Goal: Information Seeking & Learning: Learn about a topic

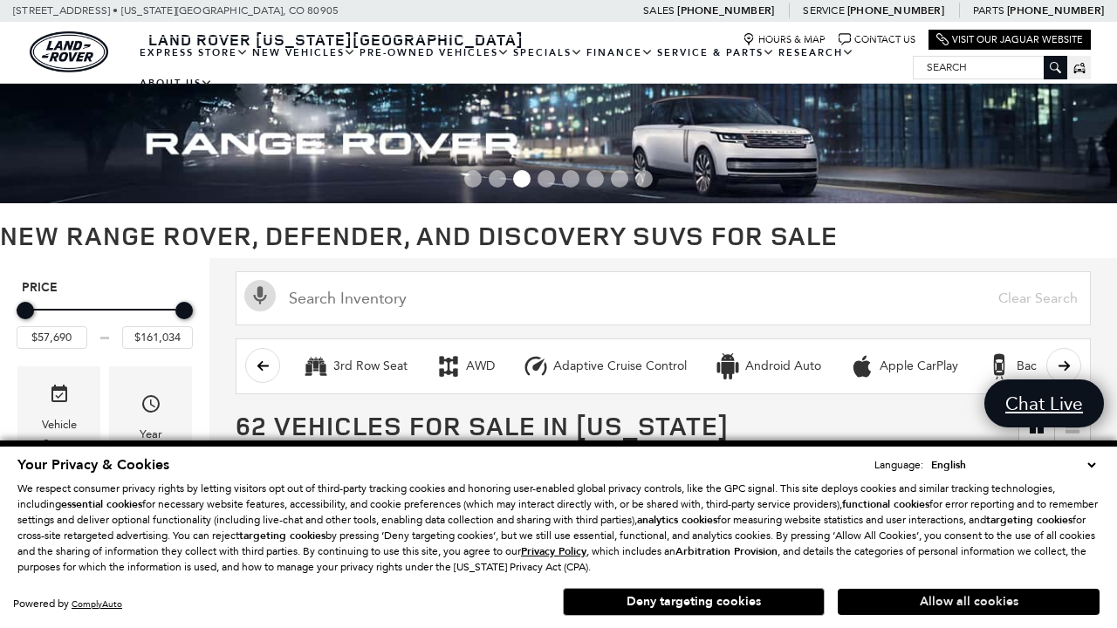
click at [968, 602] on button "Allow all cookies" at bounding box center [969, 602] width 262 height 26
